Goal: Complete application form

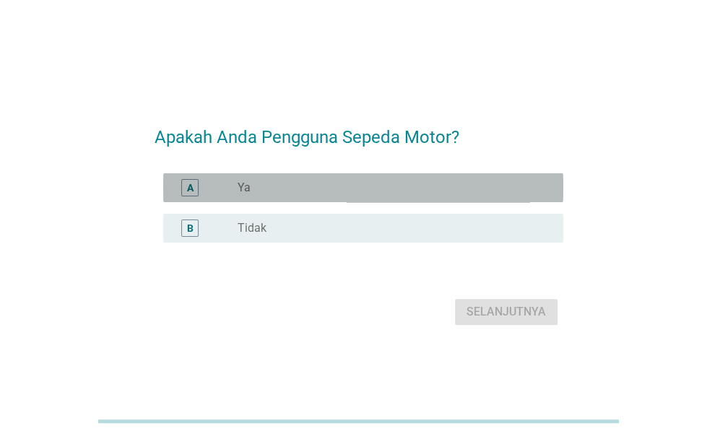
click at [316, 187] on div "radio_button_unchecked Ya" at bounding box center [389, 188] width 303 height 14
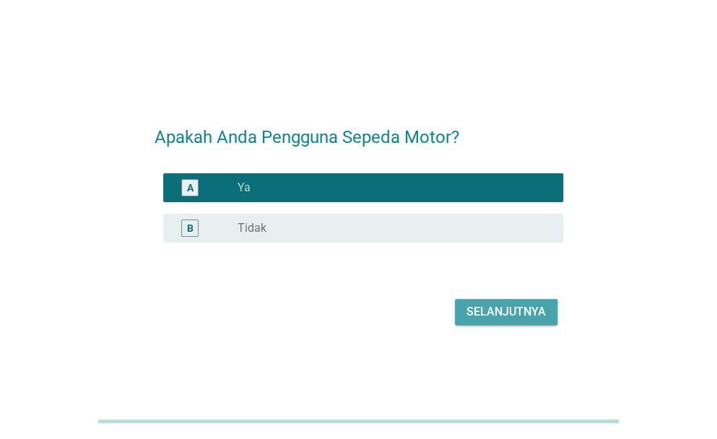
click at [493, 308] on div "Selanjutnya" at bounding box center [506, 311] width 79 height 17
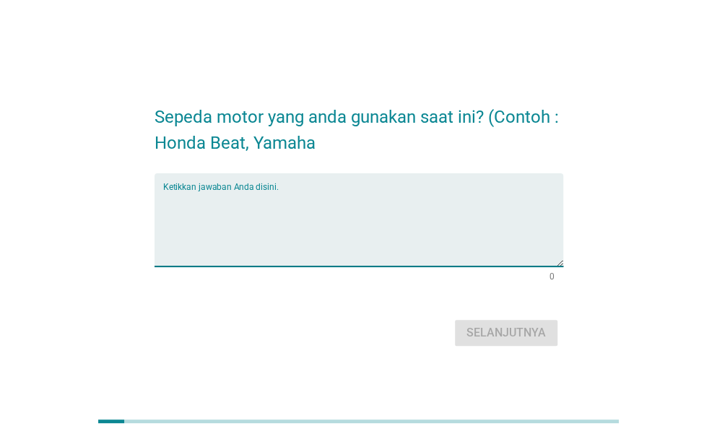
click at [277, 217] on textarea "Ketikkan jawaban Anda disini." at bounding box center [363, 229] width 400 height 76
type textarea "Beat"
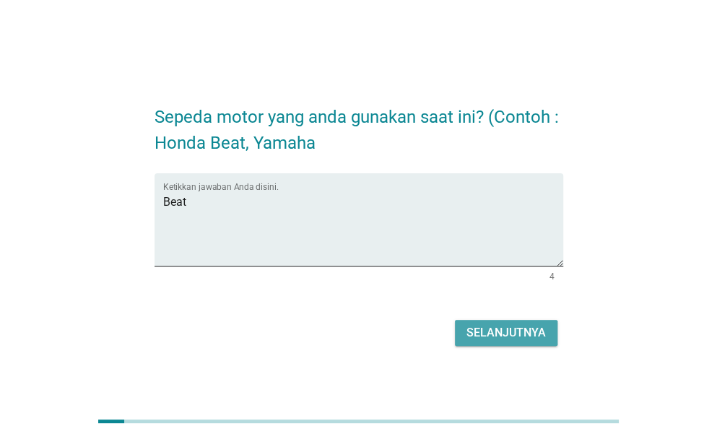
click at [516, 329] on div "Selanjutnya" at bounding box center [506, 332] width 79 height 17
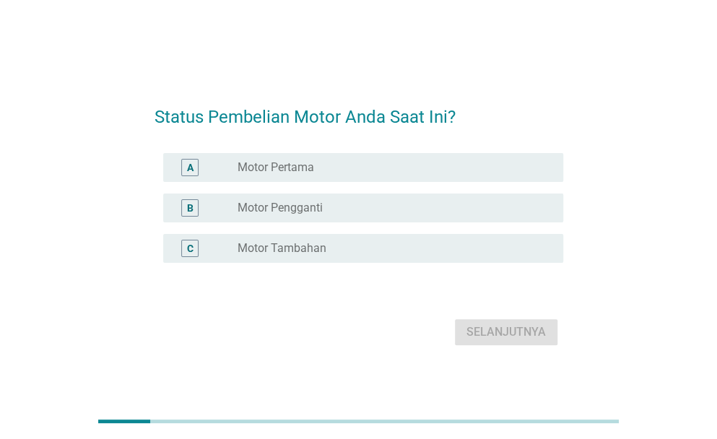
click at [302, 172] on label "Motor Pertama" at bounding box center [276, 167] width 77 height 14
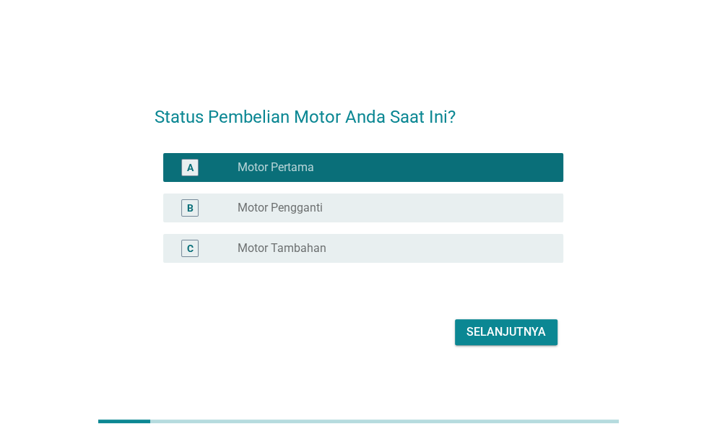
click at [488, 331] on div "Selanjutnya" at bounding box center [506, 332] width 79 height 17
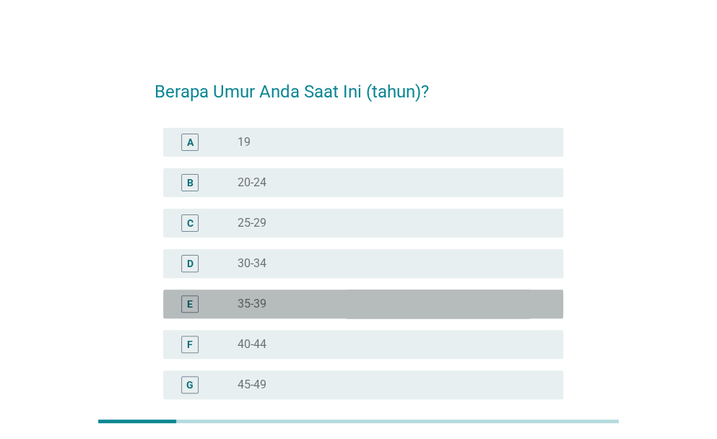
click at [273, 300] on div "radio_button_unchecked 35-39" at bounding box center [389, 304] width 303 height 14
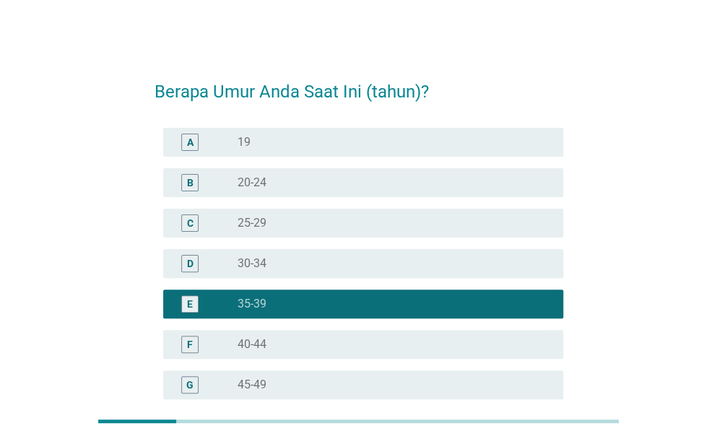
click at [714, 414] on div at bounding box center [358, 421] width 717 height 35
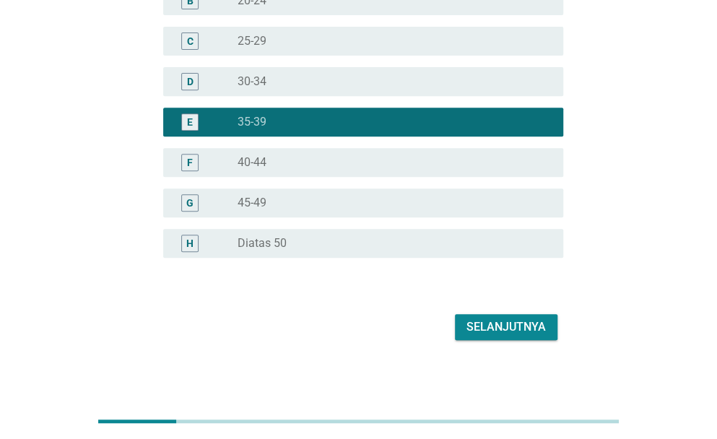
scroll to position [186, 0]
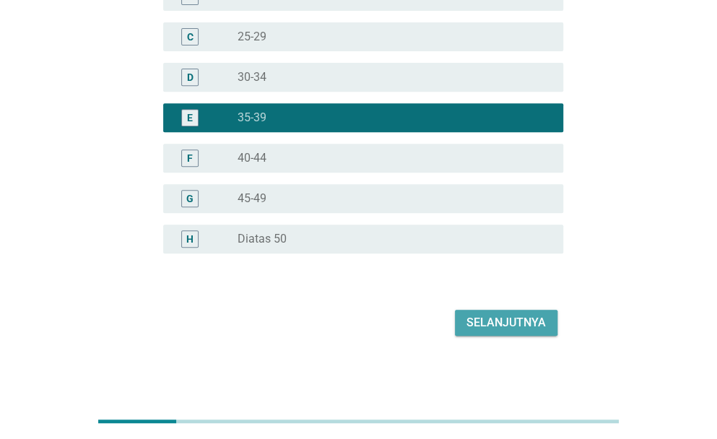
click at [537, 319] on div "Selanjutnya" at bounding box center [506, 322] width 79 height 17
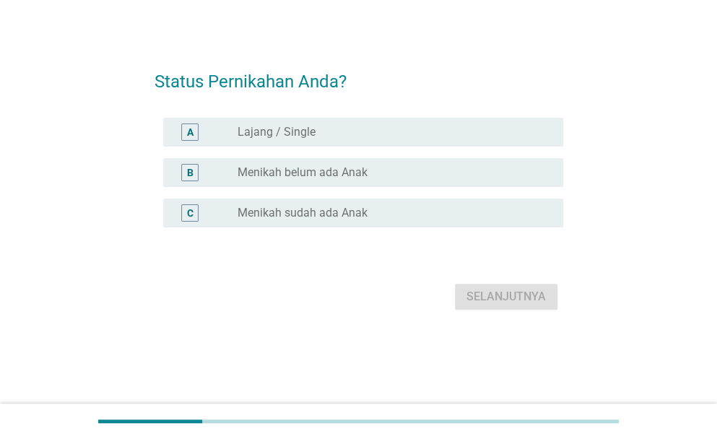
scroll to position [0, 0]
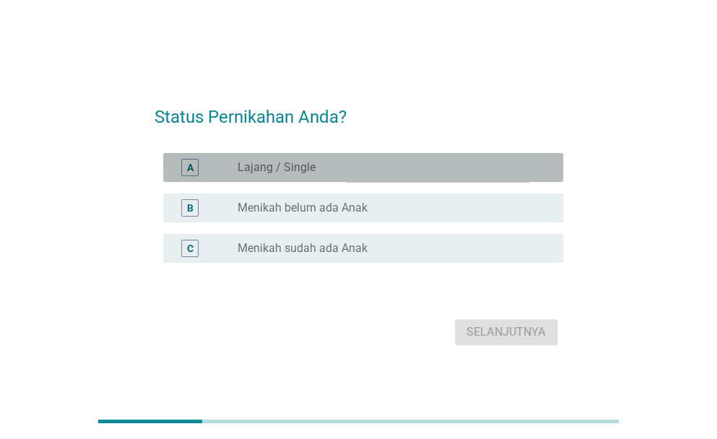
click at [191, 168] on div "A" at bounding box center [190, 167] width 7 height 15
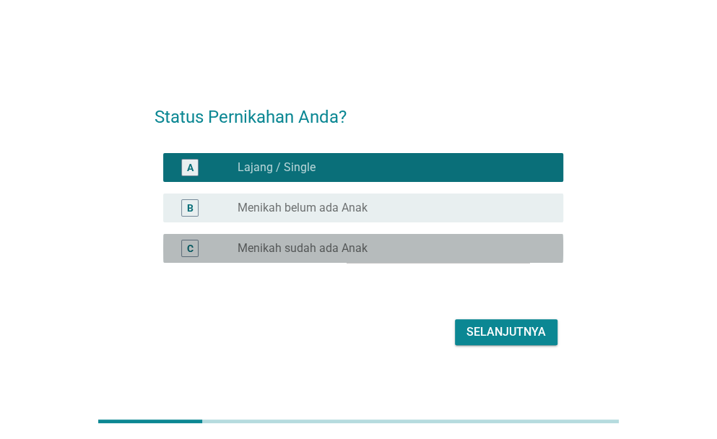
click at [192, 250] on div "C" at bounding box center [190, 248] width 7 height 15
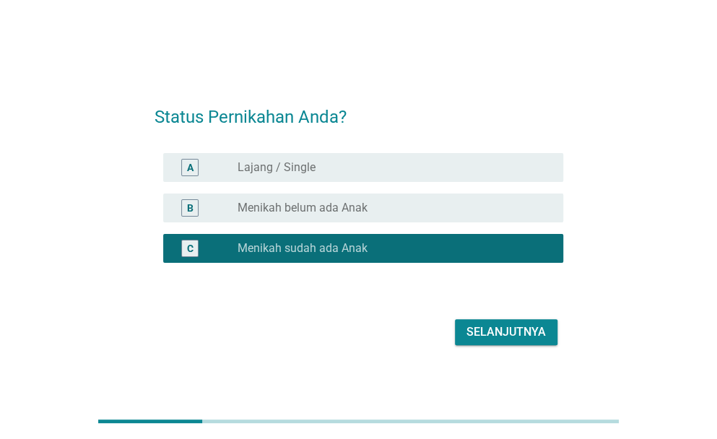
drag, startPoint x: 505, startPoint y: 347, endPoint x: 524, endPoint y: 336, distance: 22.3
click at [524, 336] on div "Selanjutnya" at bounding box center [359, 332] width 409 height 35
click at [524, 336] on div "Selanjutnya" at bounding box center [506, 332] width 79 height 17
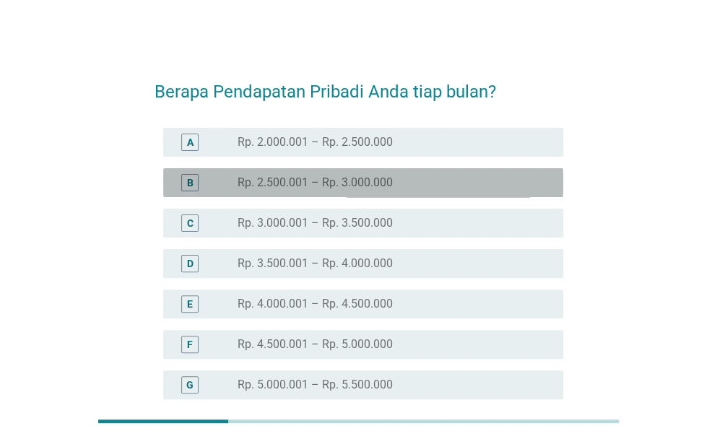
click at [187, 187] on div "B" at bounding box center [190, 182] width 7 height 15
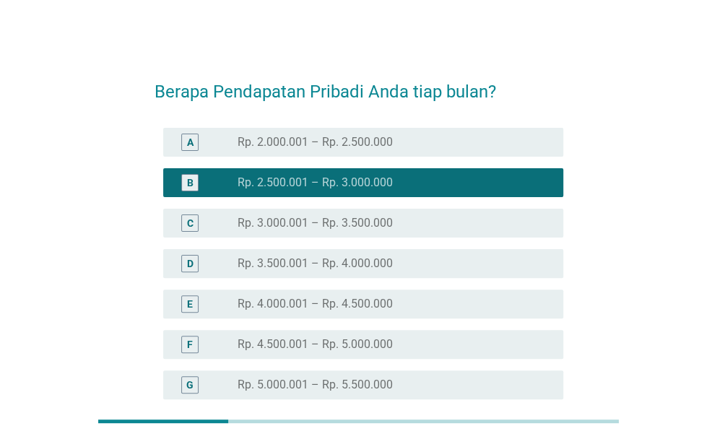
scroll to position [384, 0]
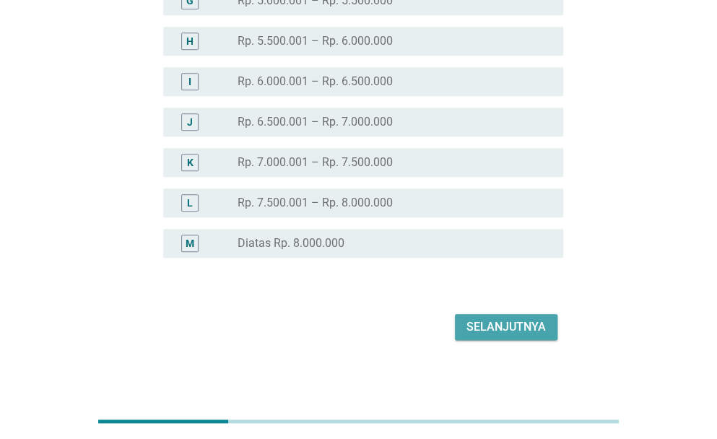
click at [516, 324] on div "Selanjutnya" at bounding box center [506, 327] width 79 height 17
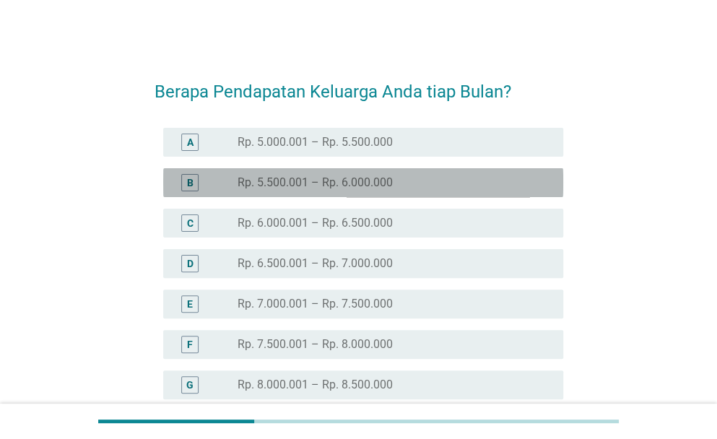
click at [192, 180] on div "B" at bounding box center [190, 182] width 7 height 15
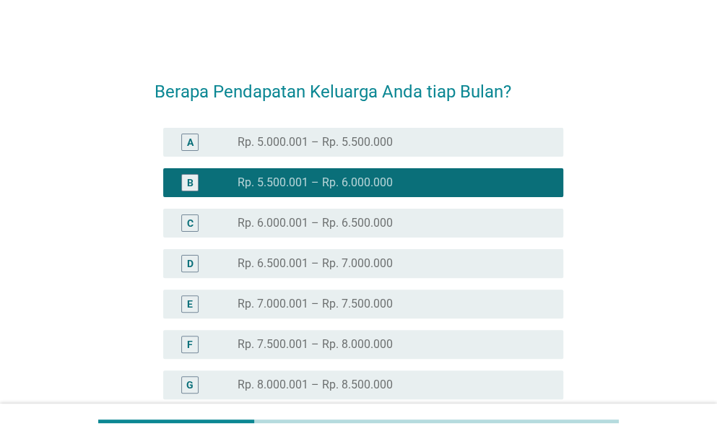
scroll to position [384, 0]
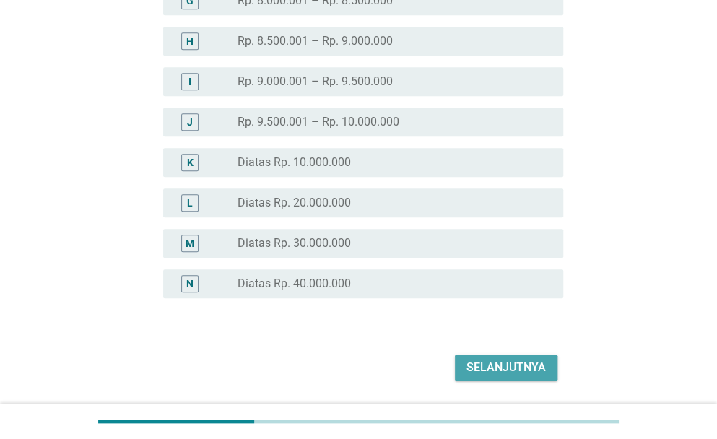
click at [524, 356] on button "Selanjutnya" at bounding box center [506, 368] width 103 height 26
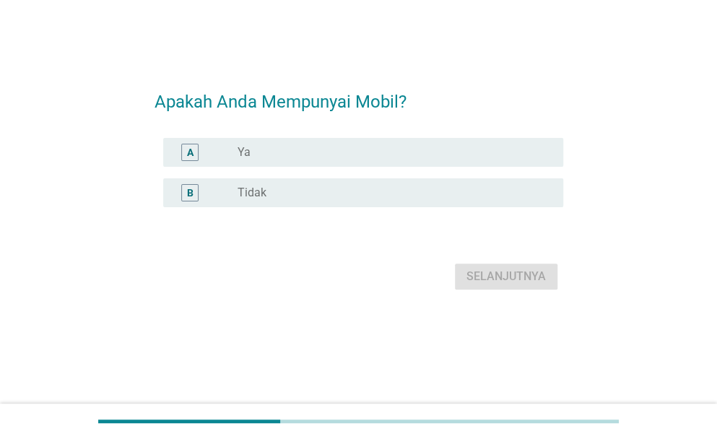
scroll to position [0, 0]
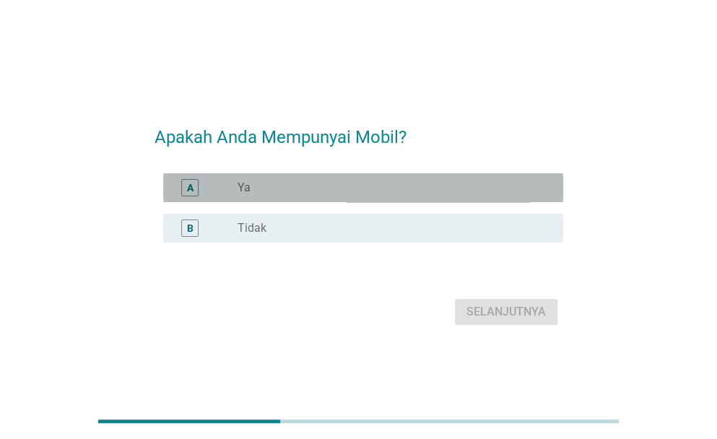
click at [267, 186] on div "radio_button_unchecked Ya" at bounding box center [389, 188] width 303 height 14
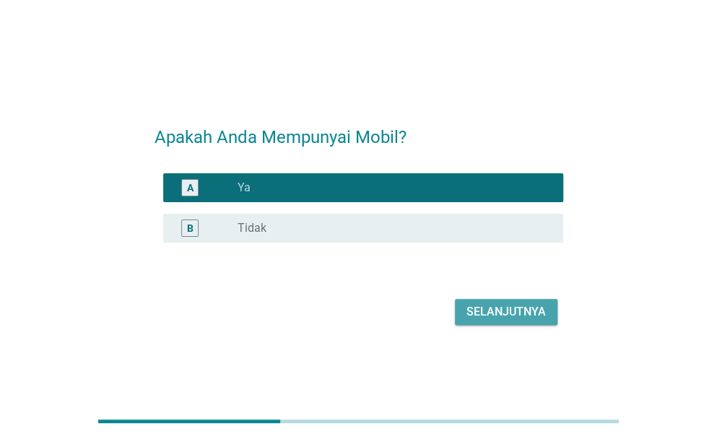
click at [483, 308] on div "Selanjutnya" at bounding box center [506, 311] width 79 height 17
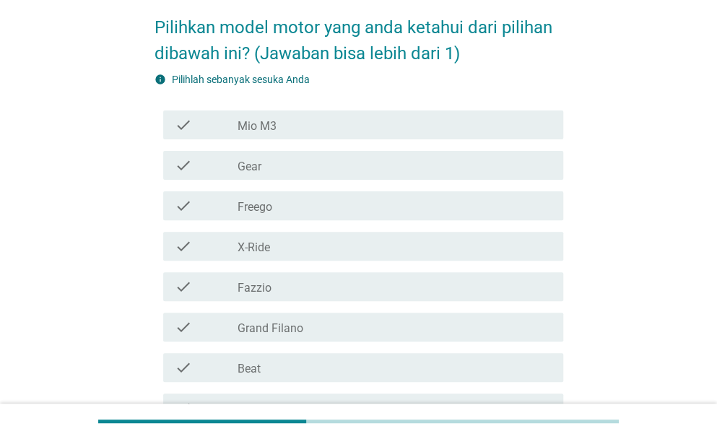
scroll to position [68, 0]
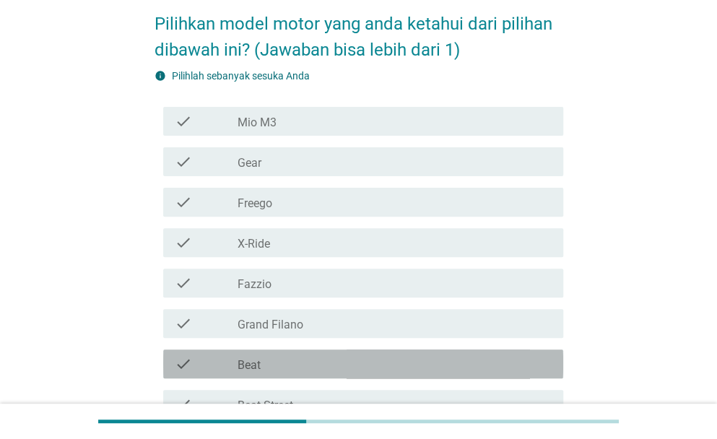
click at [254, 362] on label "Beat" at bounding box center [249, 365] width 23 height 14
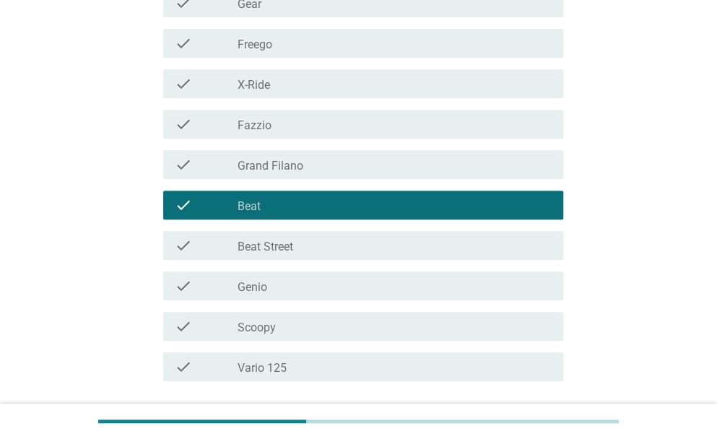
scroll to position [267, 0]
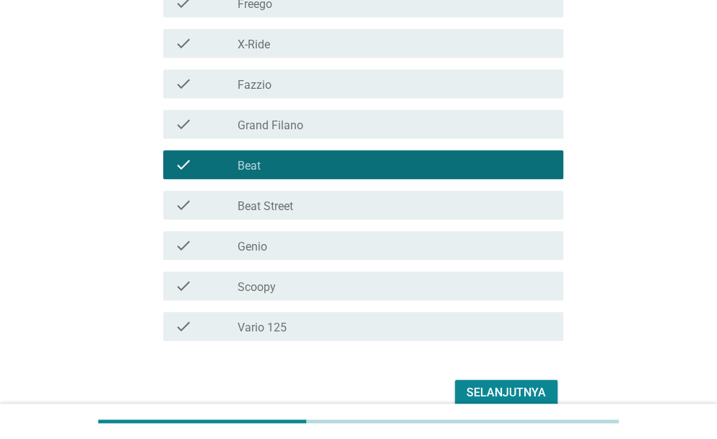
click at [511, 389] on div "Selanjutnya" at bounding box center [506, 392] width 79 height 17
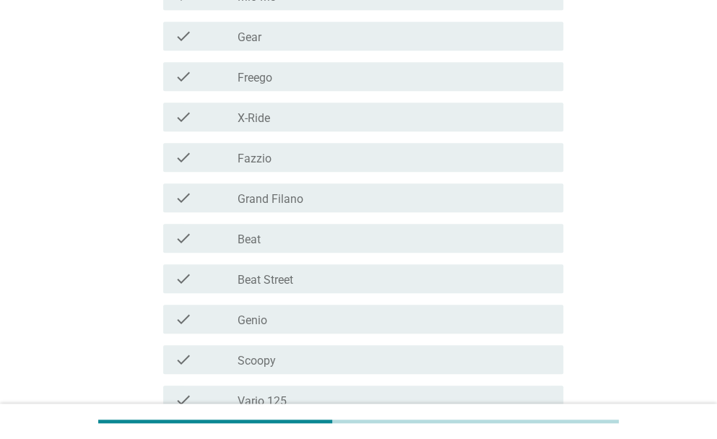
scroll to position [311, 0]
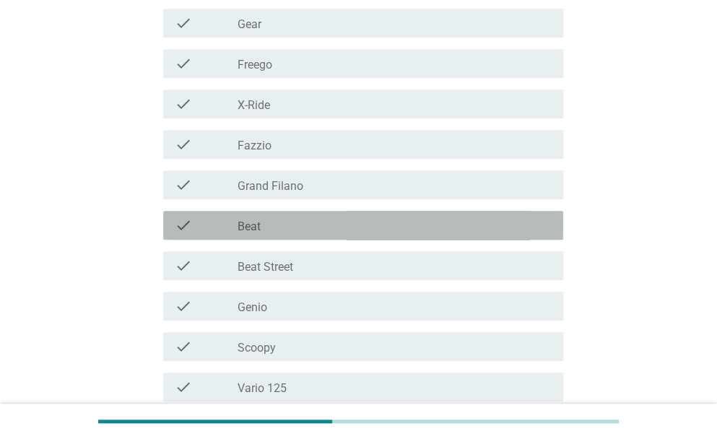
click at [342, 227] on div "check_box_outline_blank Beat" at bounding box center [395, 225] width 314 height 17
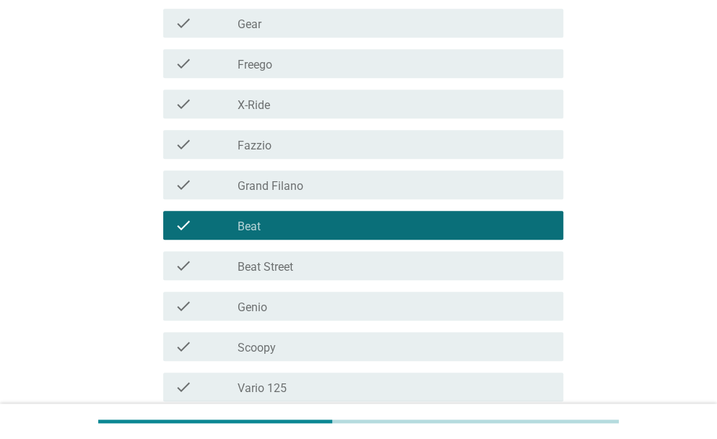
scroll to position [441, 0]
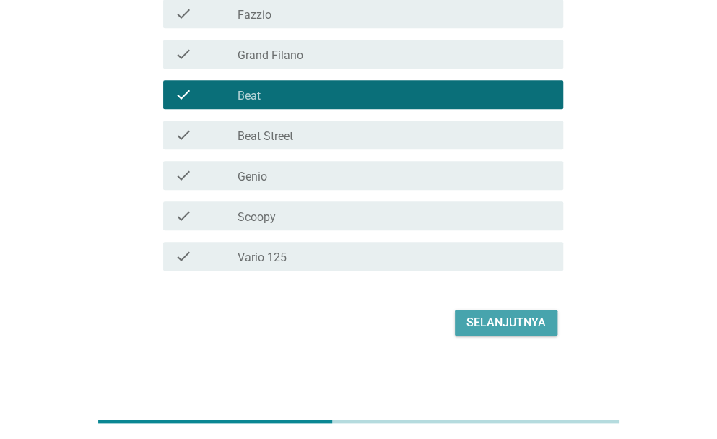
click at [498, 324] on div "Selanjutnya" at bounding box center [506, 322] width 79 height 17
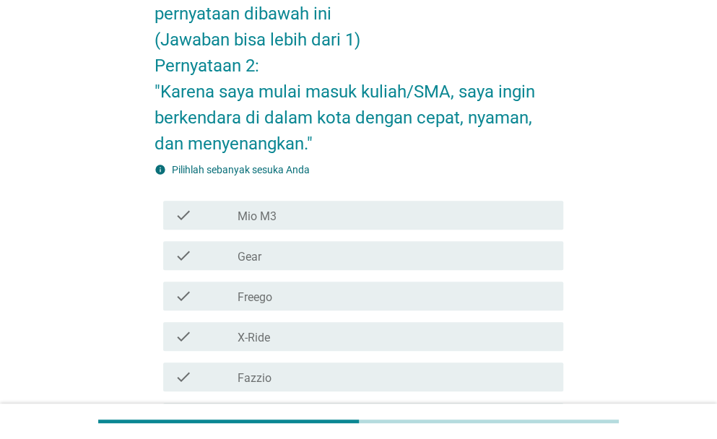
scroll to position [107, 0]
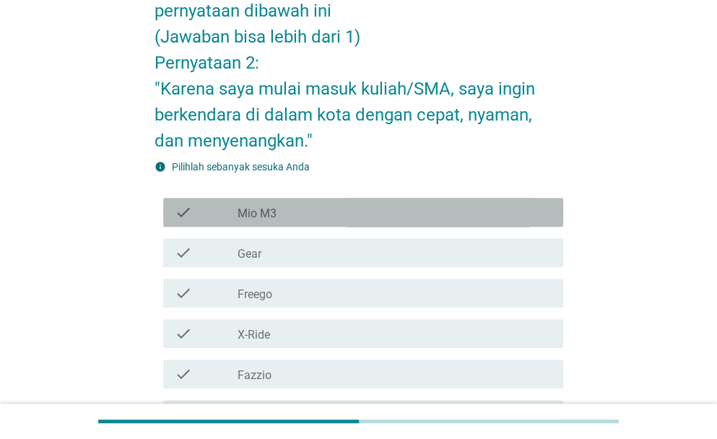
click at [449, 216] on div "check_box_outline_blank Mio M3" at bounding box center [395, 212] width 314 height 17
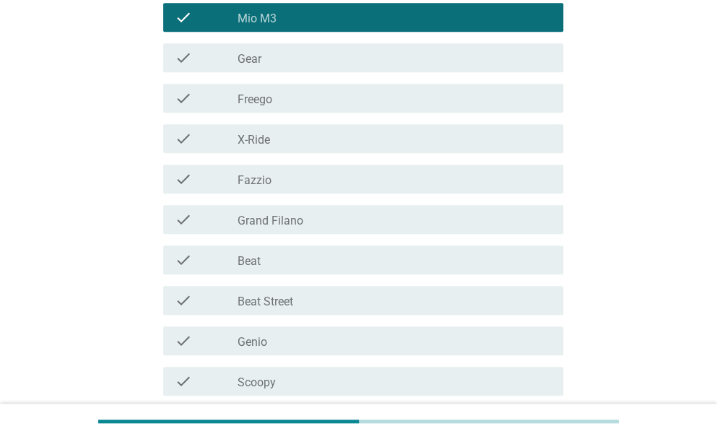
scroll to position [467, 0]
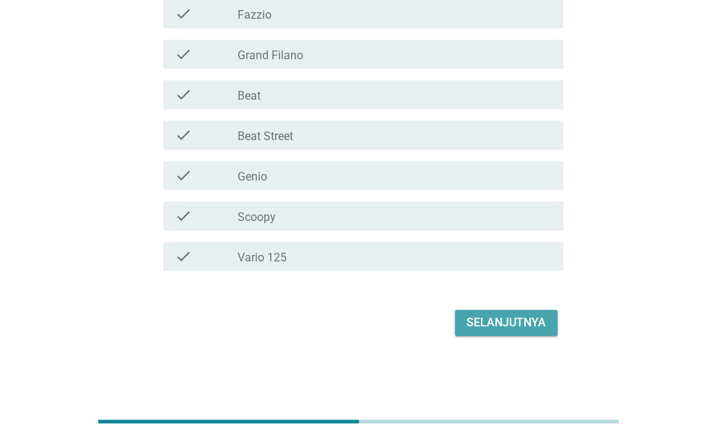
click at [526, 325] on div "Selanjutnya" at bounding box center [506, 322] width 79 height 17
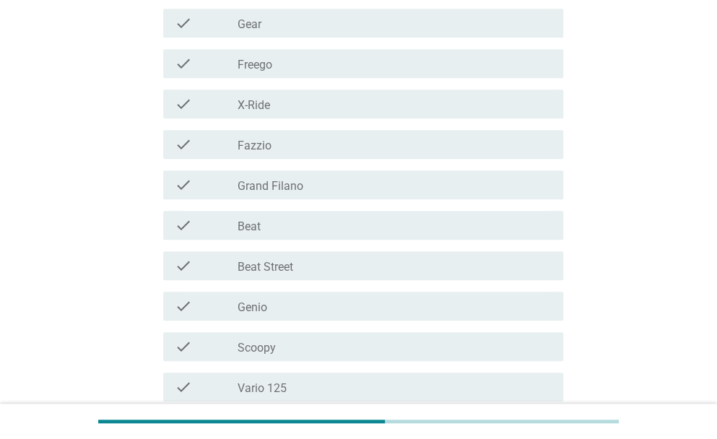
scroll to position [341, 0]
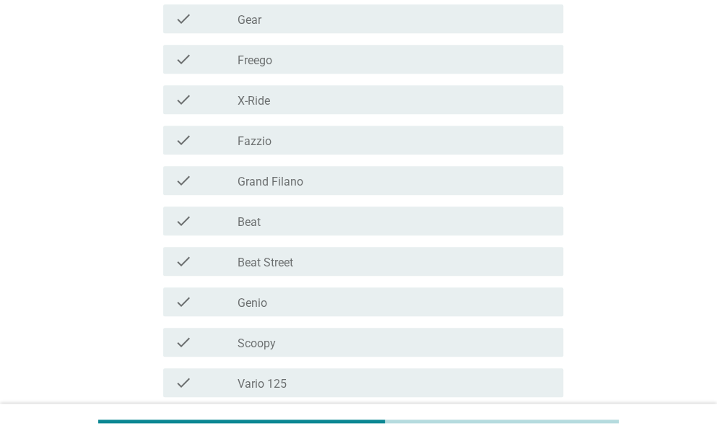
click at [346, 256] on div "check_box_outline_blank Beat Street" at bounding box center [395, 261] width 314 height 17
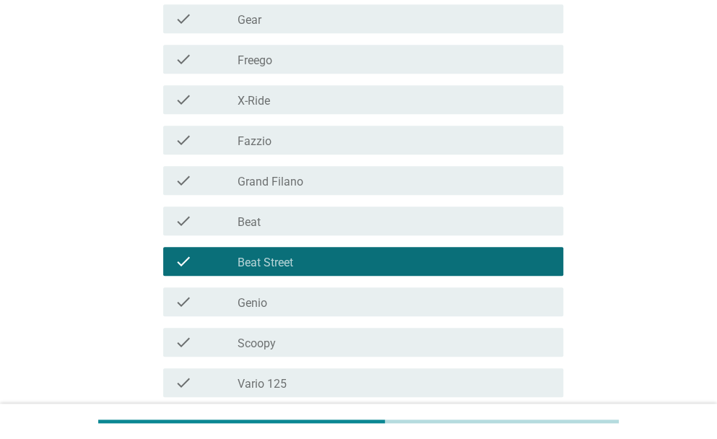
scroll to position [467, 0]
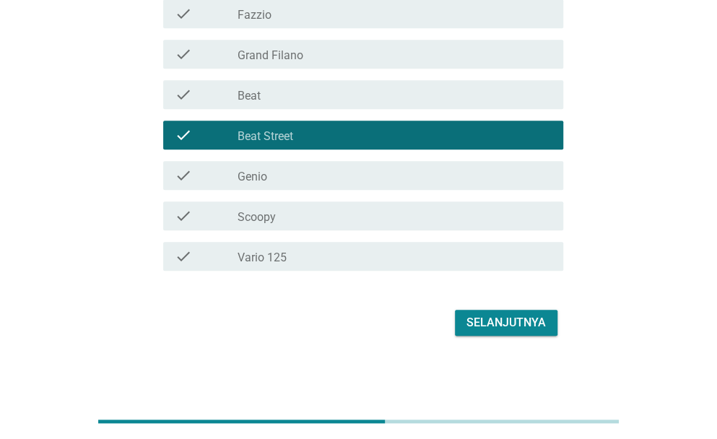
click at [494, 324] on div "Selanjutnya" at bounding box center [506, 322] width 79 height 17
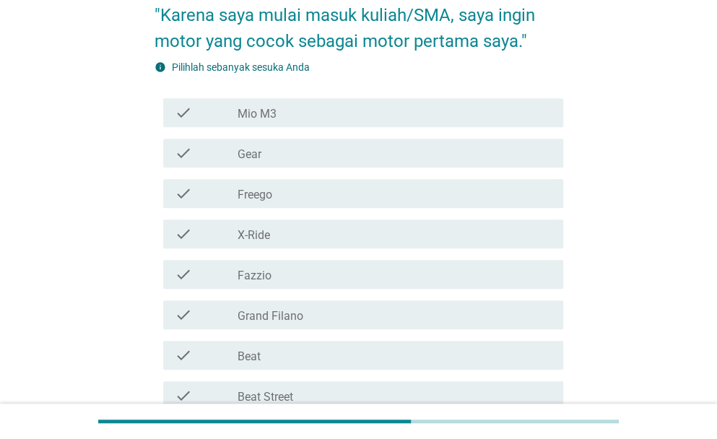
scroll to position [191, 0]
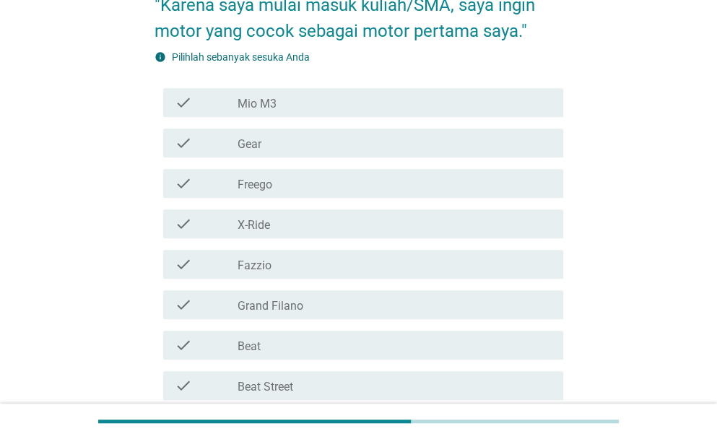
click at [318, 340] on div "check_box_outline_blank Beat" at bounding box center [395, 345] width 314 height 17
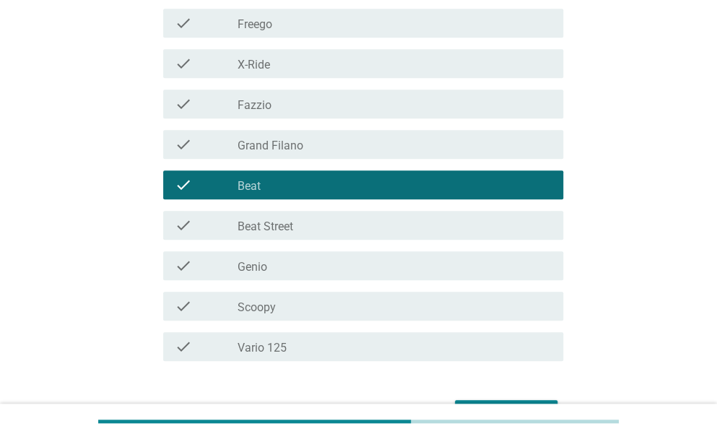
scroll to position [441, 0]
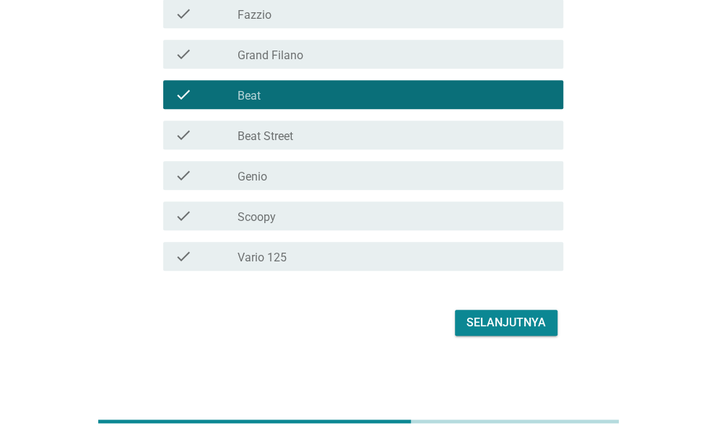
click at [526, 319] on div "Selanjutnya" at bounding box center [506, 322] width 79 height 17
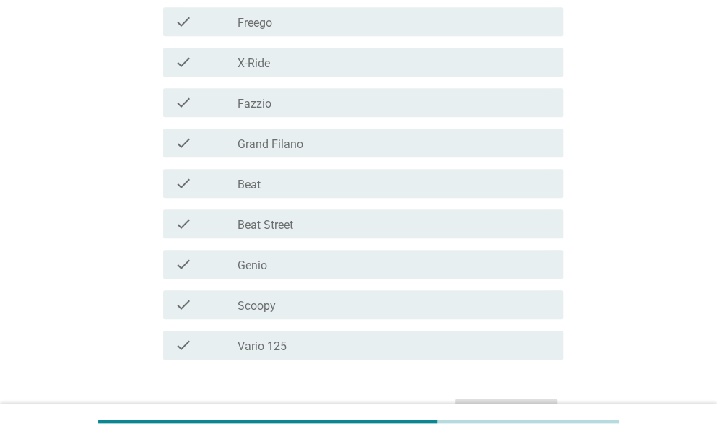
scroll to position [355, 0]
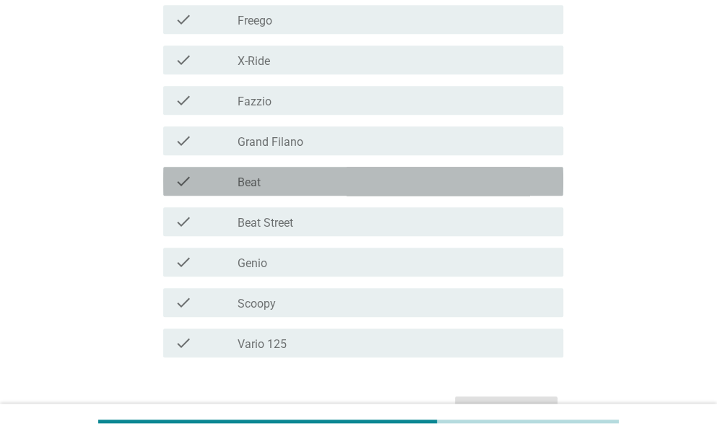
click at [397, 187] on div "check_box_outline_blank Beat" at bounding box center [395, 181] width 314 height 17
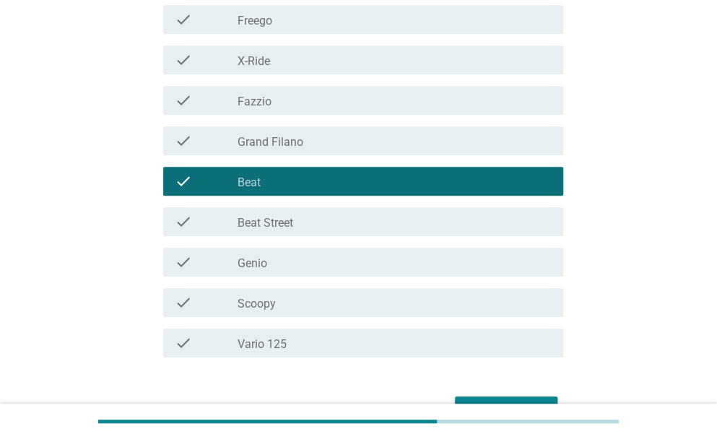
click at [486, 398] on button "Selanjutnya" at bounding box center [506, 410] width 103 height 26
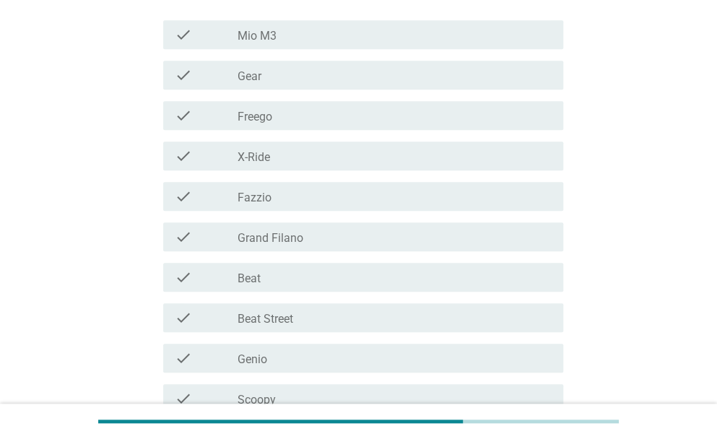
scroll to position [299, 0]
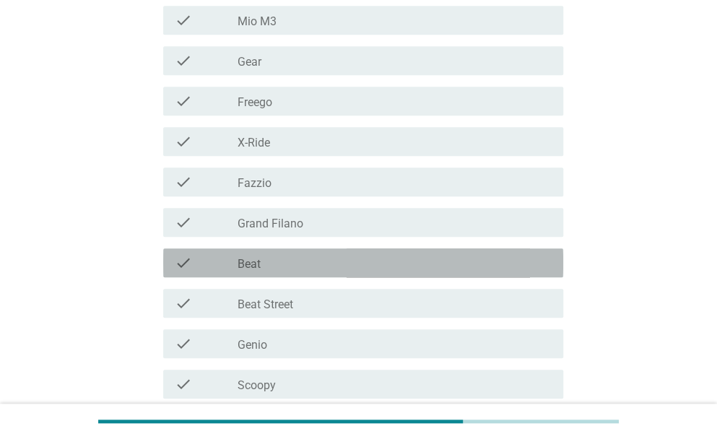
click at [397, 265] on div "check_box_outline_blank Beat" at bounding box center [395, 262] width 314 height 17
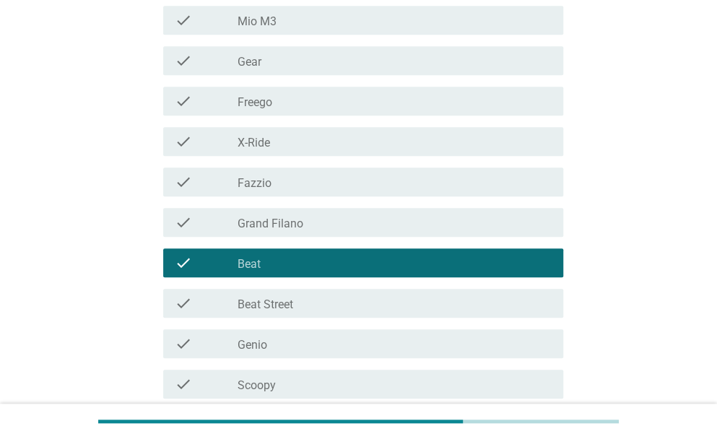
scroll to position [467, 0]
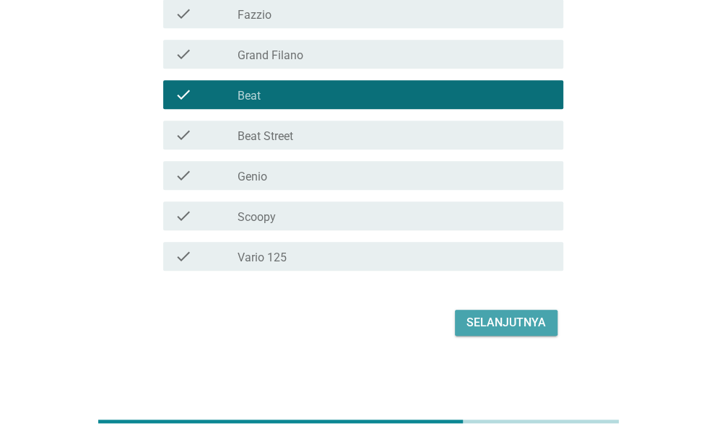
click at [516, 316] on div "Selanjutnya" at bounding box center [506, 322] width 79 height 17
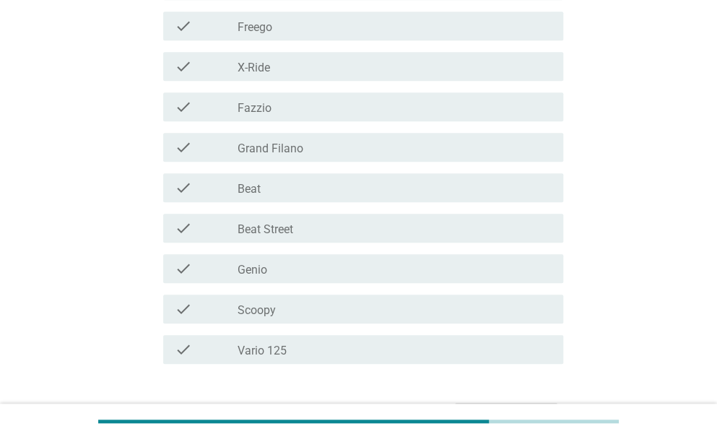
scroll to position [355, 0]
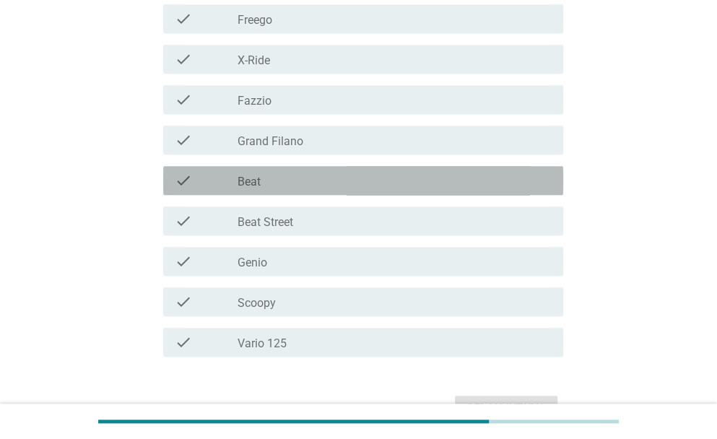
click at [363, 179] on div "check_box_outline_blank Beat" at bounding box center [395, 180] width 314 height 17
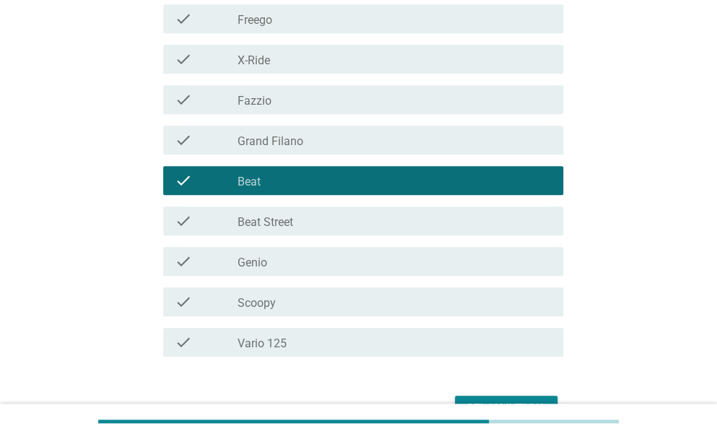
click at [484, 396] on button "Selanjutnya" at bounding box center [506, 409] width 103 height 26
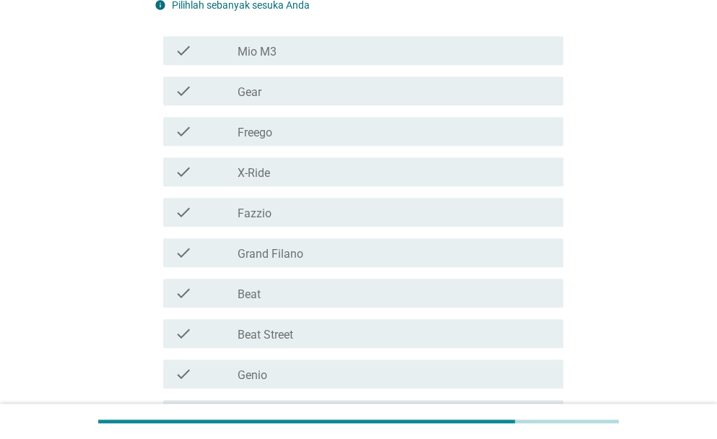
scroll to position [341, 0]
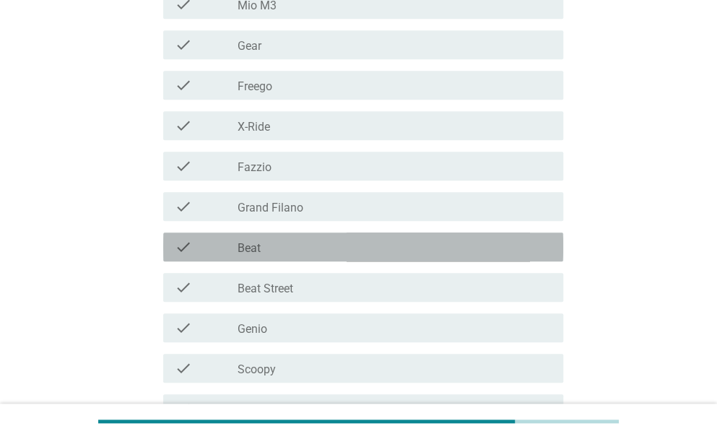
click at [277, 255] on div "check_box_outline_blank Beat" at bounding box center [395, 246] width 314 height 17
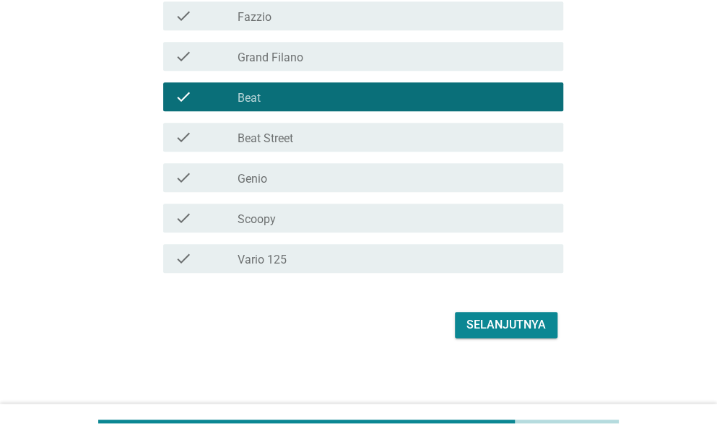
scroll to position [493, 0]
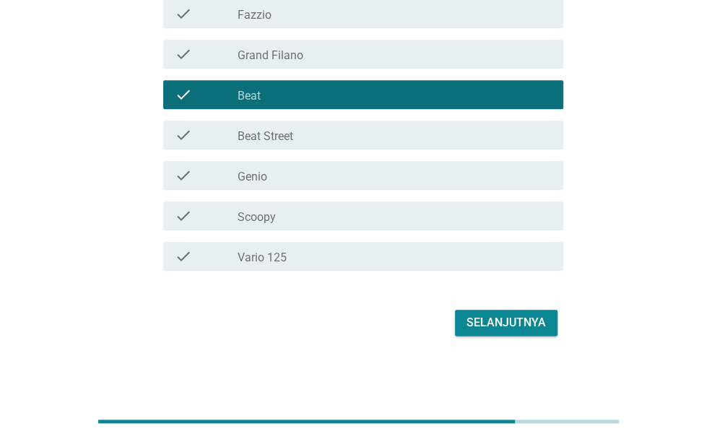
click at [492, 329] on div "Selanjutnya" at bounding box center [506, 322] width 79 height 17
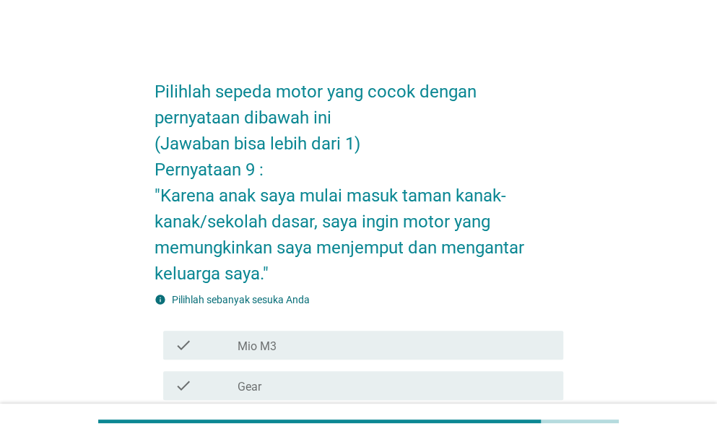
scroll to position [384, 0]
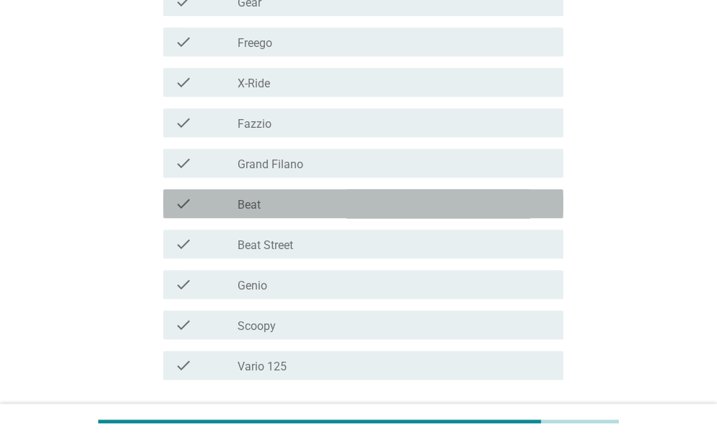
click at [338, 204] on div "check_box_outline_blank Beat" at bounding box center [395, 203] width 314 height 17
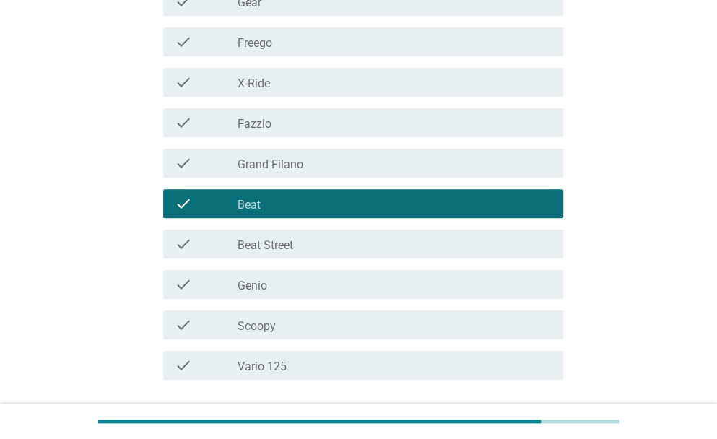
scroll to position [493, 0]
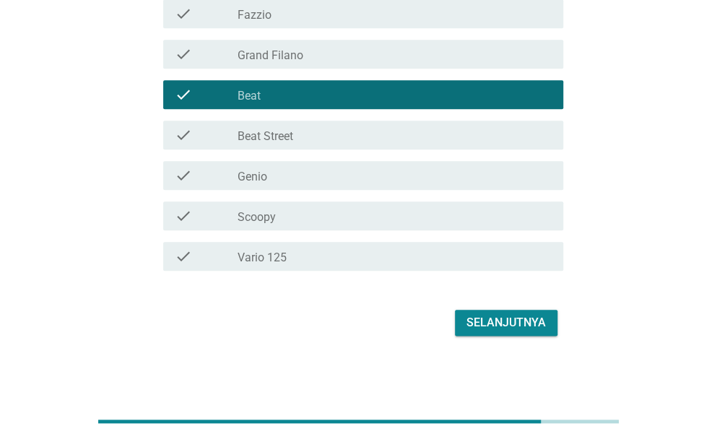
click at [517, 321] on div "Selanjutnya" at bounding box center [506, 322] width 79 height 17
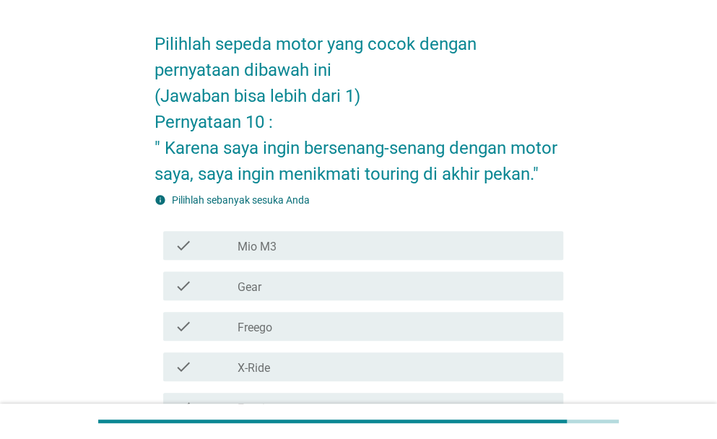
scroll to position [384, 0]
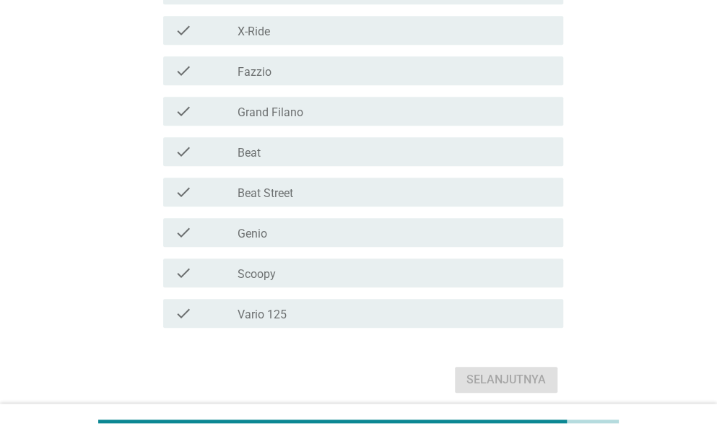
click at [360, 145] on div "check_box_outline_blank Beat" at bounding box center [395, 151] width 314 height 17
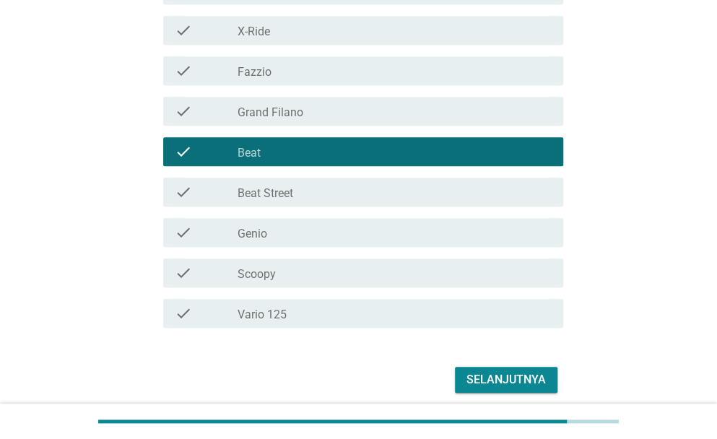
click at [494, 376] on div "Selanjutnya" at bounding box center [506, 379] width 79 height 17
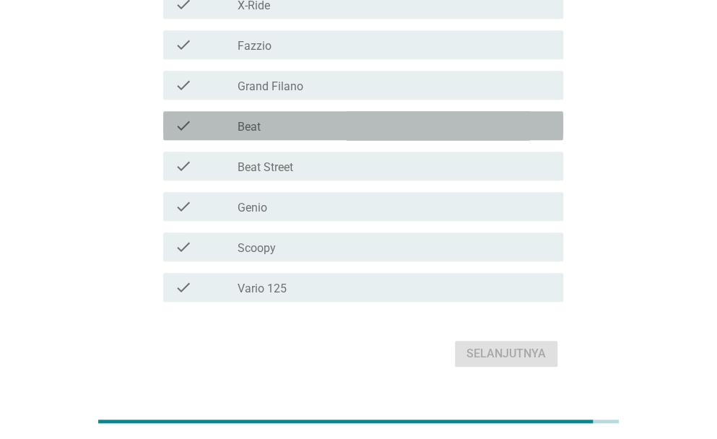
click at [354, 128] on div "check_box_outline_blank Beat" at bounding box center [395, 125] width 314 height 17
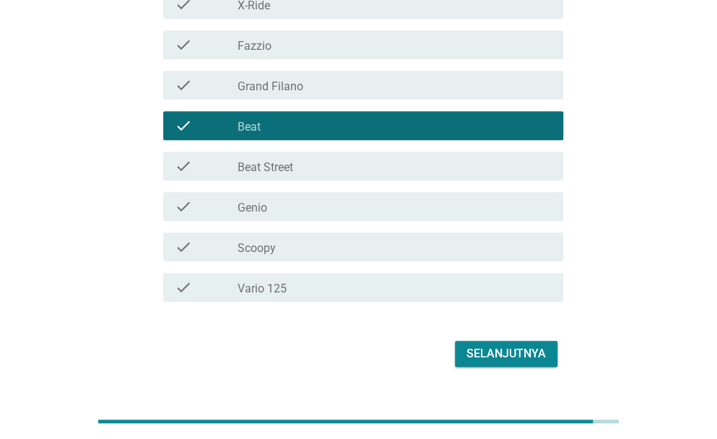
click at [496, 359] on div "Selanjutnya" at bounding box center [506, 353] width 79 height 17
